Goal: Task Accomplishment & Management: Use online tool/utility

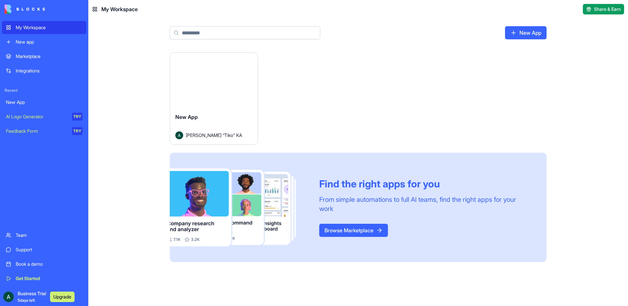
click at [136, 107] on div "Launch New App [PERSON_NAME] “Tiko” KA Find the right apps for you From simple …" at bounding box center [358, 178] width 540 height 253
click at [249, 59] on html "My Workspace New app Marketplace Integrations Recent New App AI Logo Generator …" at bounding box center [314, 153] width 628 height 306
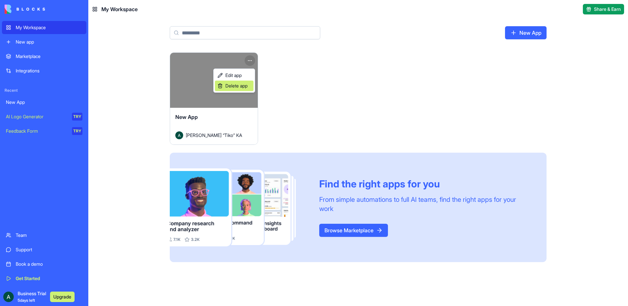
click at [243, 86] on span "Delete app" at bounding box center [236, 85] width 22 height 7
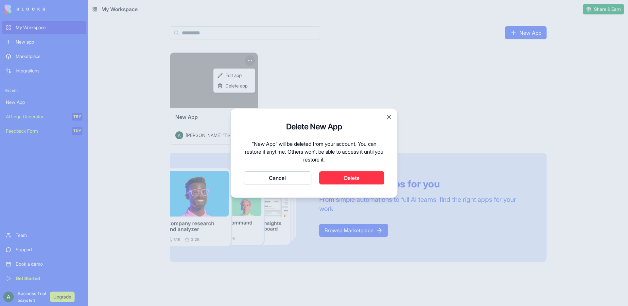
drag, startPoint x: 368, startPoint y: 176, endPoint x: 333, endPoint y: 158, distance: 38.5
click at [367, 176] on button "Delete" at bounding box center [351, 177] width 65 height 13
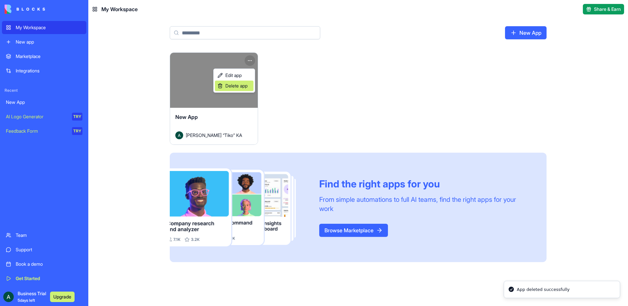
click at [237, 86] on span "Delete app" at bounding box center [236, 85] width 22 height 7
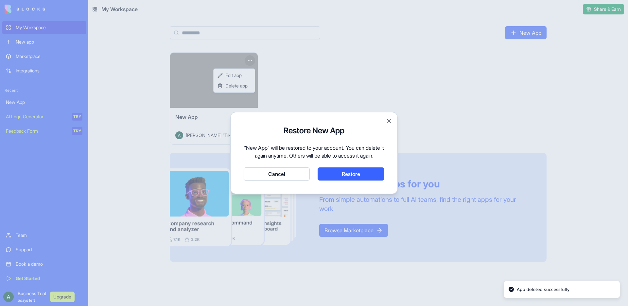
click at [288, 177] on button "Cancel" at bounding box center [277, 173] width 66 height 13
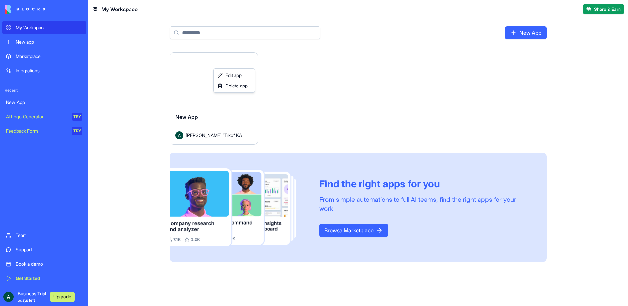
click at [203, 87] on html "My Workspace New app Marketplace Integrations Recent New App AI Logo Generator …" at bounding box center [314, 153] width 628 height 306
click at [331, 85] on div "Launch New App Ahmed “Tiko” KA Find the right apps for you From simple automati…" at bounding box center [358, 156] width 377 height 209
click at [519, 35] on link "New App" at bounding box center [526, 32] width 42 height 13
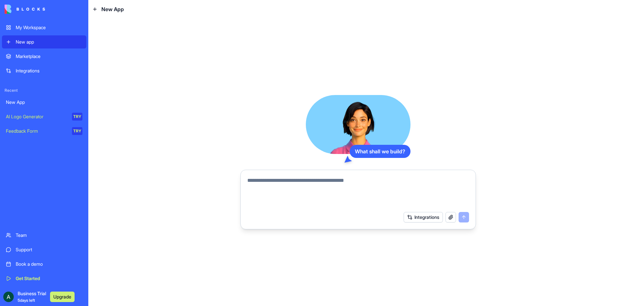
click at [272, 184] on textarea at bounding box center [358, 191] width 222 height 31
click at [267, 183] on textarea at bounding box center [358, 191] width 222 height 31
click at [417, 218] on button "Integrations" at bounding box center [423, 217] width 39 height 10
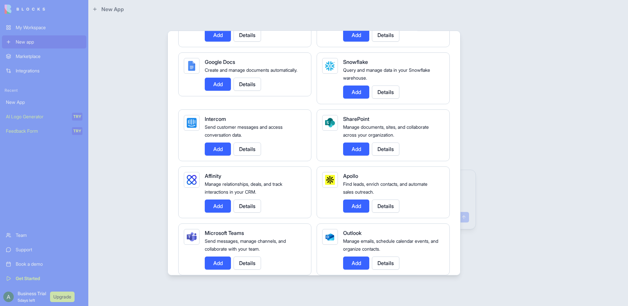
scroll to position [493, 0]
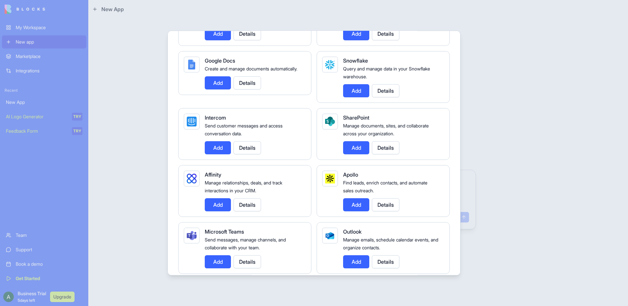
click at [354, 151] on button "Add" at bounding box center [356, 147] width 26 height 13
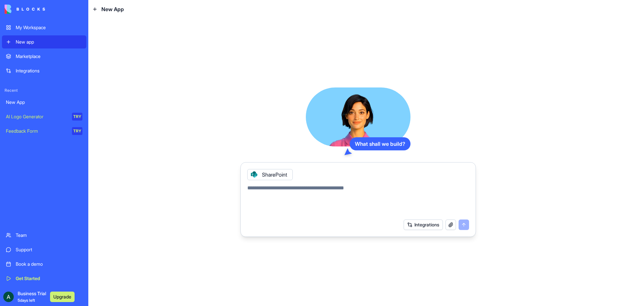
click at [413, 224] on button "Integrations" at bounding box center [423, 224] width 39 height 10
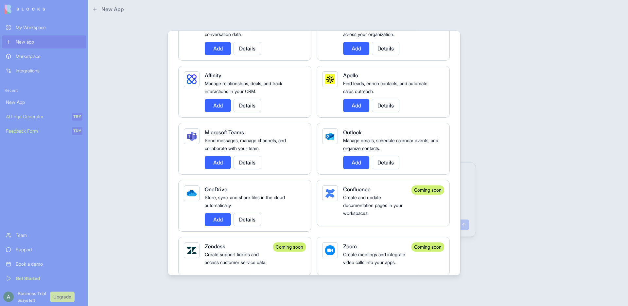
scroll to position [597, 0]
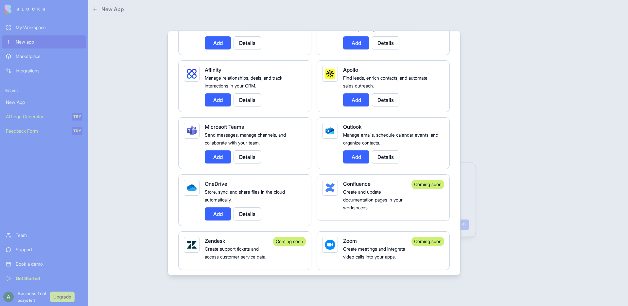
click at [222, 158] on button "Add" at bounding box center [218, 156] width 26 height 13
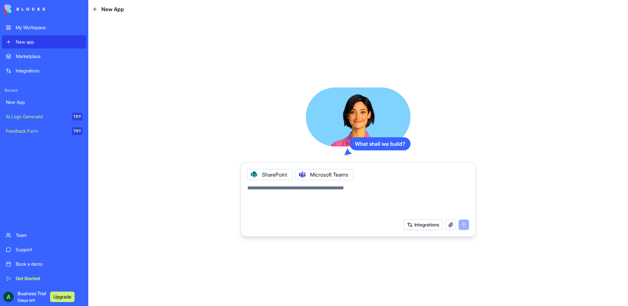
click at [263, 193] on textarea at bounding box center [358, 199] width 222 height 31
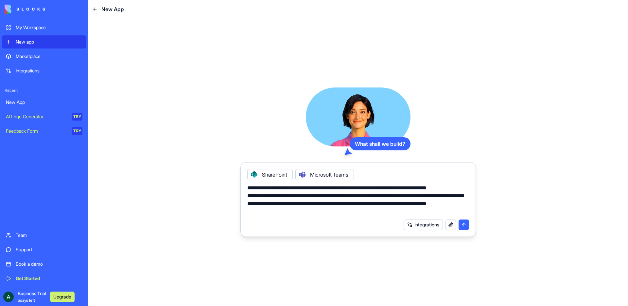
type textarea "**********"
click at [465, 224] on button "submit" at bounding box center [464, 224] width 10 height 10
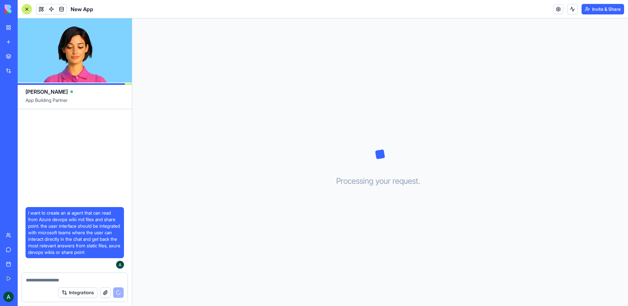
click at [249, 166] on div "Processing your request . . ." at bounding box center [380, 161] width 496 height 287
click at [90, 277] on textarea at bounding box center [75, 279] width 98 height 7
click at [88, 279] on textarea at bounding box center [75, 279] width 98 height 7
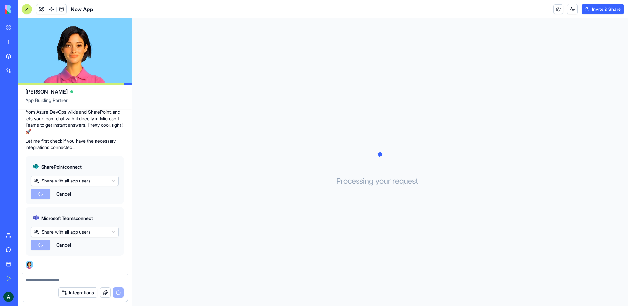
scroll to position [221, 0]
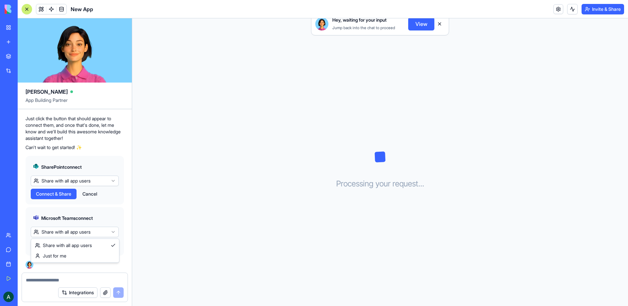
click at [113, 231] on html "My Workspace New app Marketplace Integrations Recent New App AI Logo Generator …" at bounding box center [314, 153] width 628 height 306
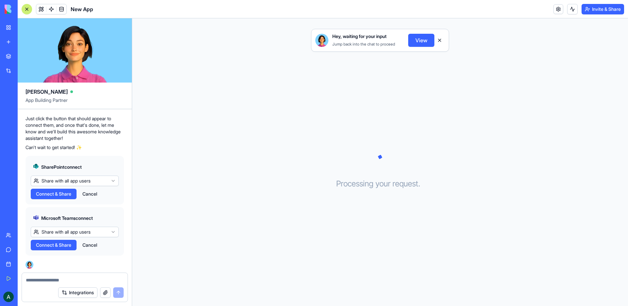
click at [194, 208] on div "Hey, waiting for your input Jump back into the chat to proceed View Processing …" at bounding box center [380, 161] width 496 height 287
click at [415, 42] on button "View" at bounding box center [421, 40] width 26 height 13
click at [420, 43] on button "View" at bounding box center [421, 40] width 26 height 13
click at [76, 264] on div "SharePoint connect Share with all app users Connect & Share Cancel Microsoft Te…" at bounding box center [75, 210] width 98 height 115
click at [71, 180] on html "My Workspace New app Marketplace Integrations Recent New App AI Logo Generator …" at bounding box center [314, 153] width 628 height 306
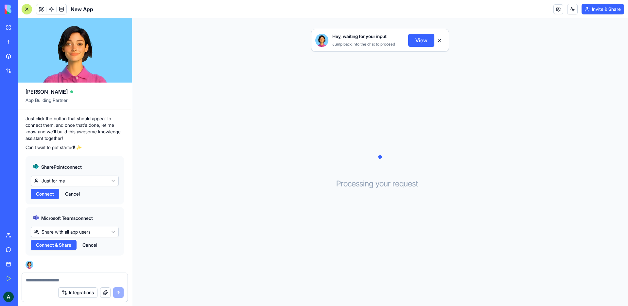
click at [73, 230] on html "My Workspace New app Marketplace Integrations Recent New App AI Logo Generator …" at bounding box center [314, 153] width 628 height 306
click at [54, 245] on span "Connect" at bounding box center [45, 244] width 18 height 7
click at [83, 265] on div "SharePoint connect Just for me Connect Cancel Microsoft Teams connect Just for …" at bounding box center [75, 210] width 98 height 115
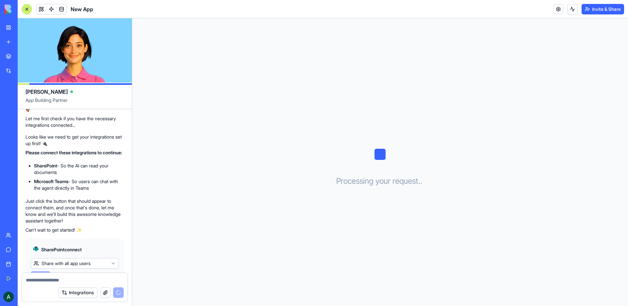
scroll to position [126, 0]
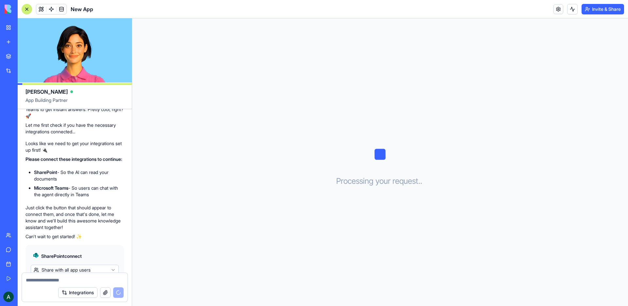
click at [112, 182] on li "SharePoint - So the AI can read your documents" at bounding box center [79, 175] width 90 height 13
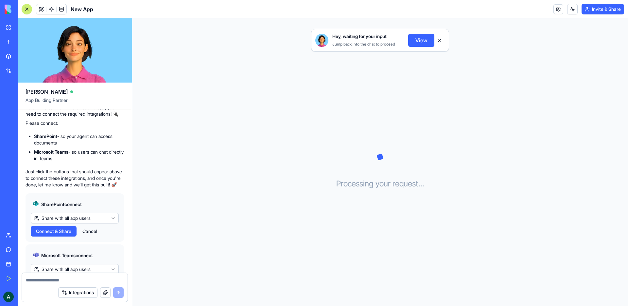
scroll to position [545, 0]
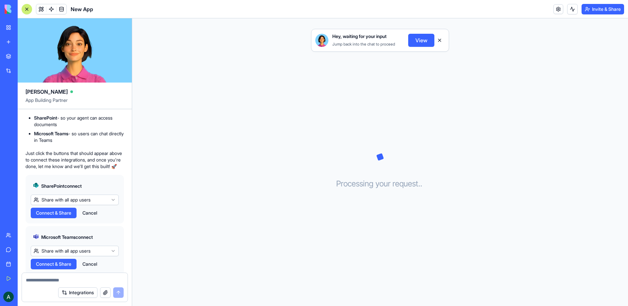
click at [247, 154] on div "Hey, waiting for your input Jump back into the chat to proceed View Processing …" at bounding box center [380, 161] width 496 height 287
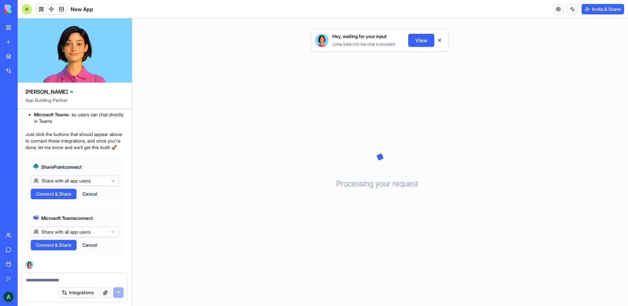
scroll to position [584, 0]
click at [105, 181] on html "My Workspace New app Marketplace Integrations Recent New App AI Logo Generator …" at bounding box center [314, 153] width 628 height 306
click at [40, 282] on textarea at bounding box center [75, 279] width 98 height 7
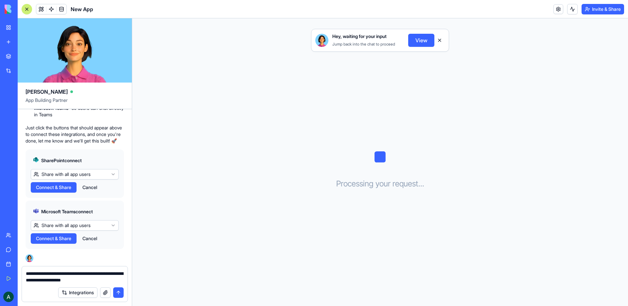
type textarea "**********"
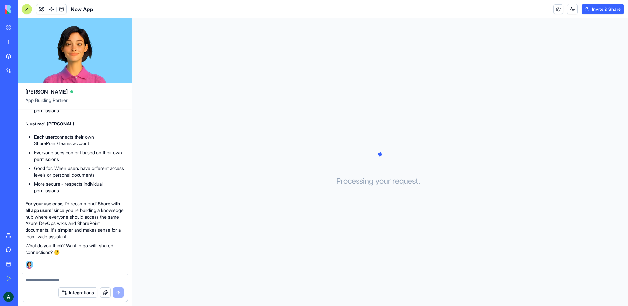
scroll to position [870, 0]
click at [88, 261] on div "Great question! Let me break down the difference for you: 🎯 "Share with all app…" at bounding box center [75, 142] width 98 height 253
click at [56, 277] on textarea at bounding box center [75, 279] width 98 height 7
click at [59, 278] on textarea at bounding box center [75, 279] width 98 height 7
click at [58, 278] on textarea at bounding box center [75, 279] width 98 height 7
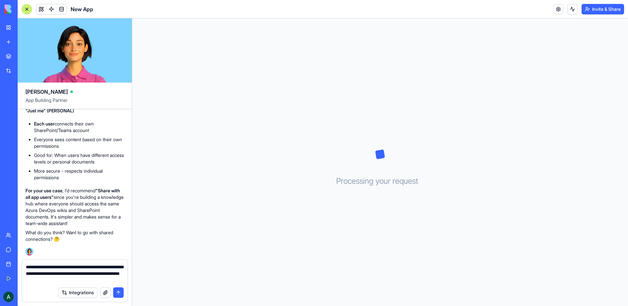
type textarea "**********"
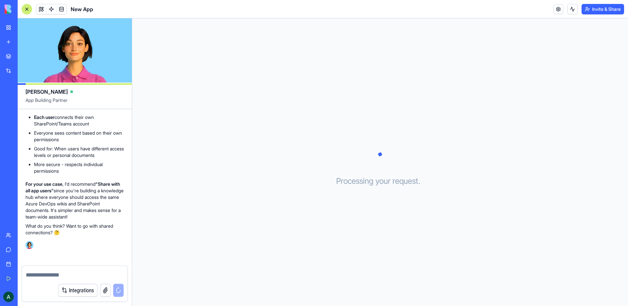
scroll to position [908, 0]
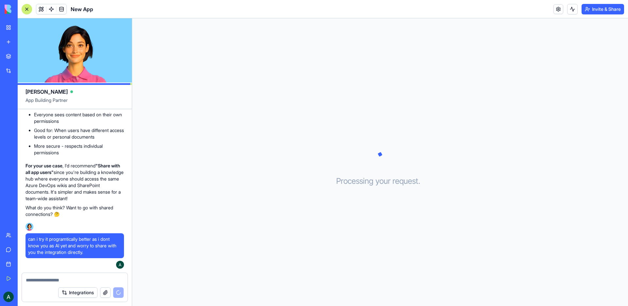
click at [75, 266] on div "can i try it programtically better as i dont know you as AI yet and worry to sh…" at bounding box center [75, 250] width 98 height 35
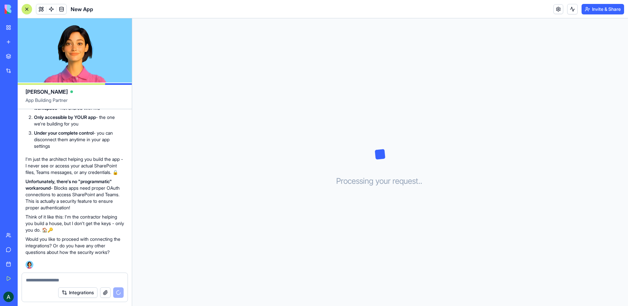
click at [66, 280] on textarea at bounding box center [75, 279] width 98 height 7
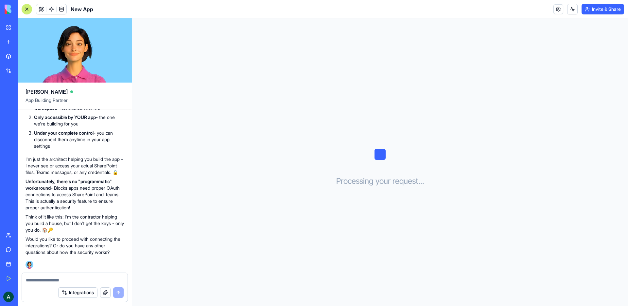
click at [62, 280] on textarea at bounding box center [75, 279] width 98 height 7
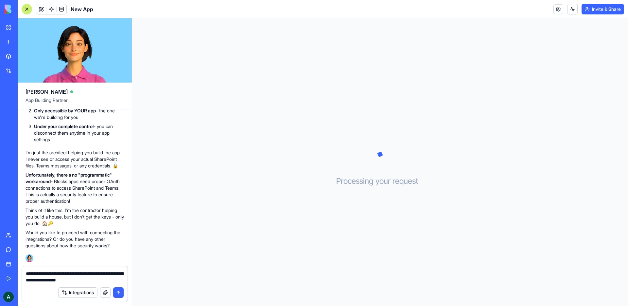
type textarea "**********"
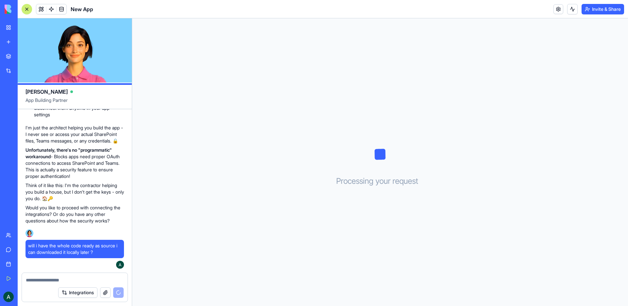
click at [92, 232] on div "I totally understand your concern, and I appreciate you being cautious! 🛡️ Howe…" at bounding box center [75, 128] width 98 height 224
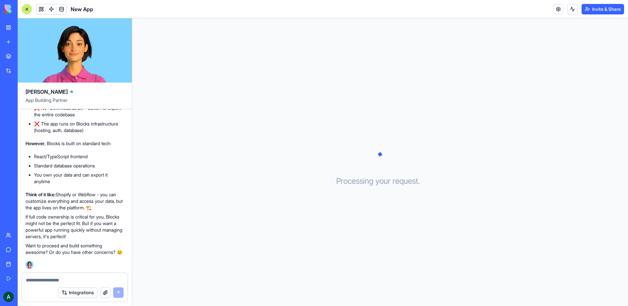
scroll to position [1450, 0]
